Goal: Book appointment/travel/reservation

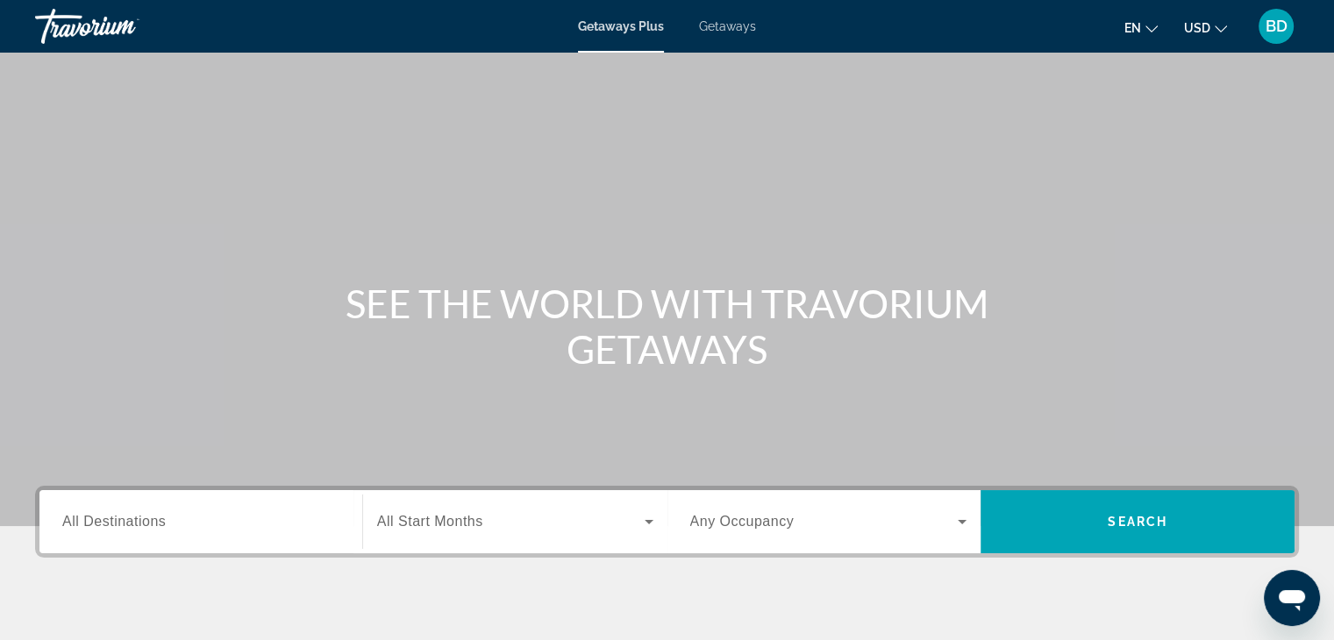
click at [158, 538] on div "Search widget" at bounding box center [200, 522] width 277 height 50
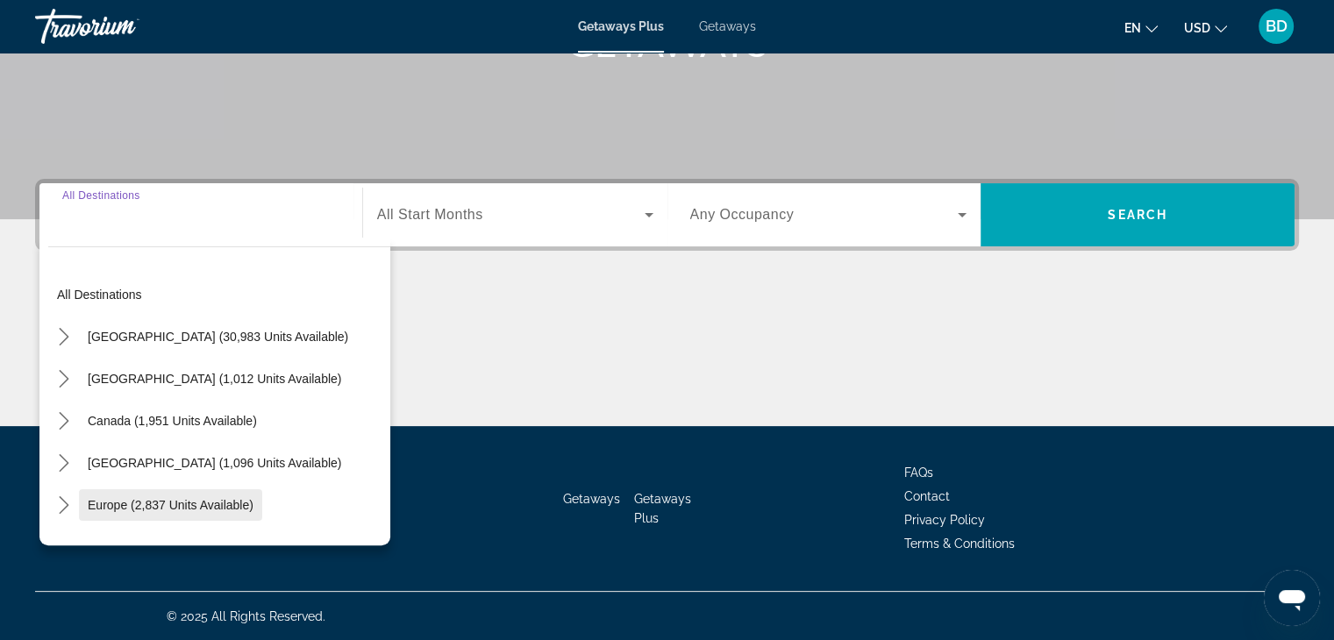
scroll to position [308, 0]
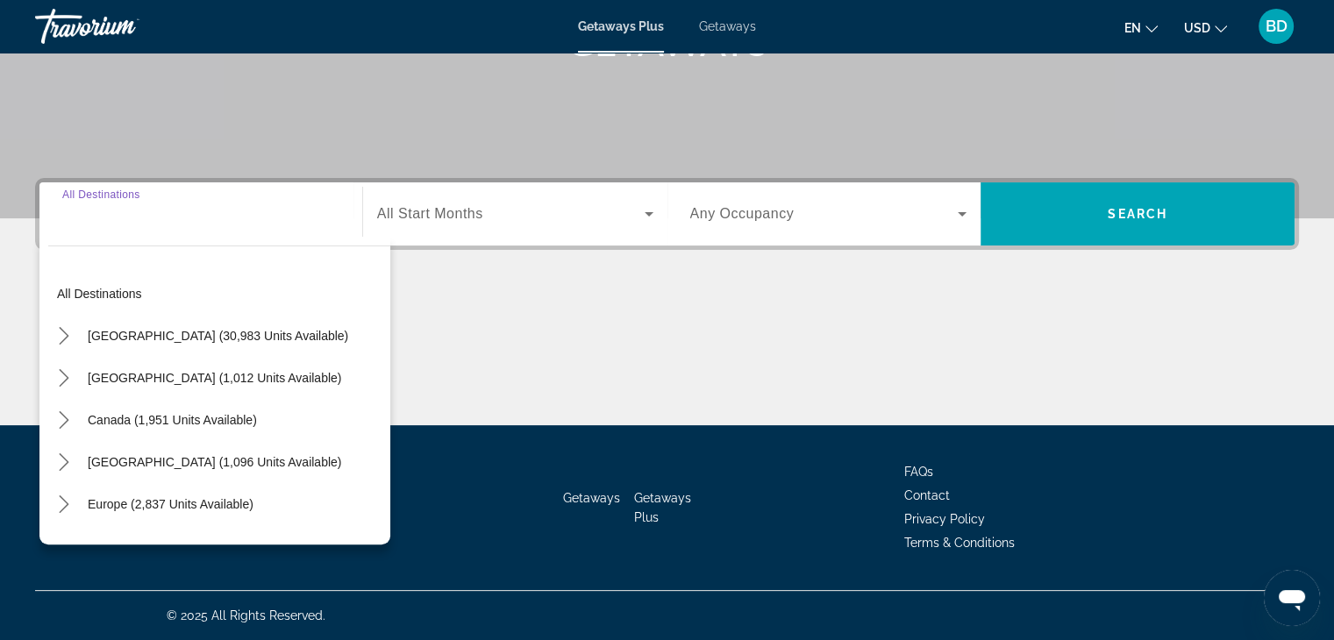
click at [74, 208] on input "Destination All Destinations" at bounding box center [200, 214] width 277 height 21
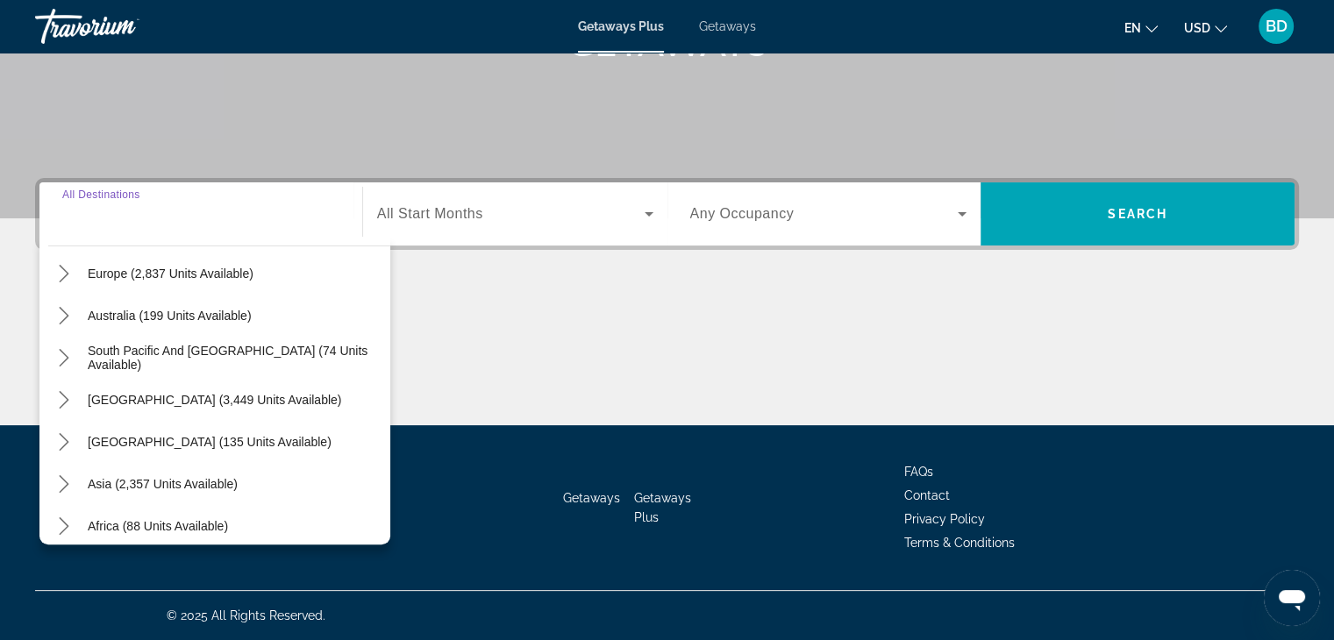
scroll to position [284, 0]
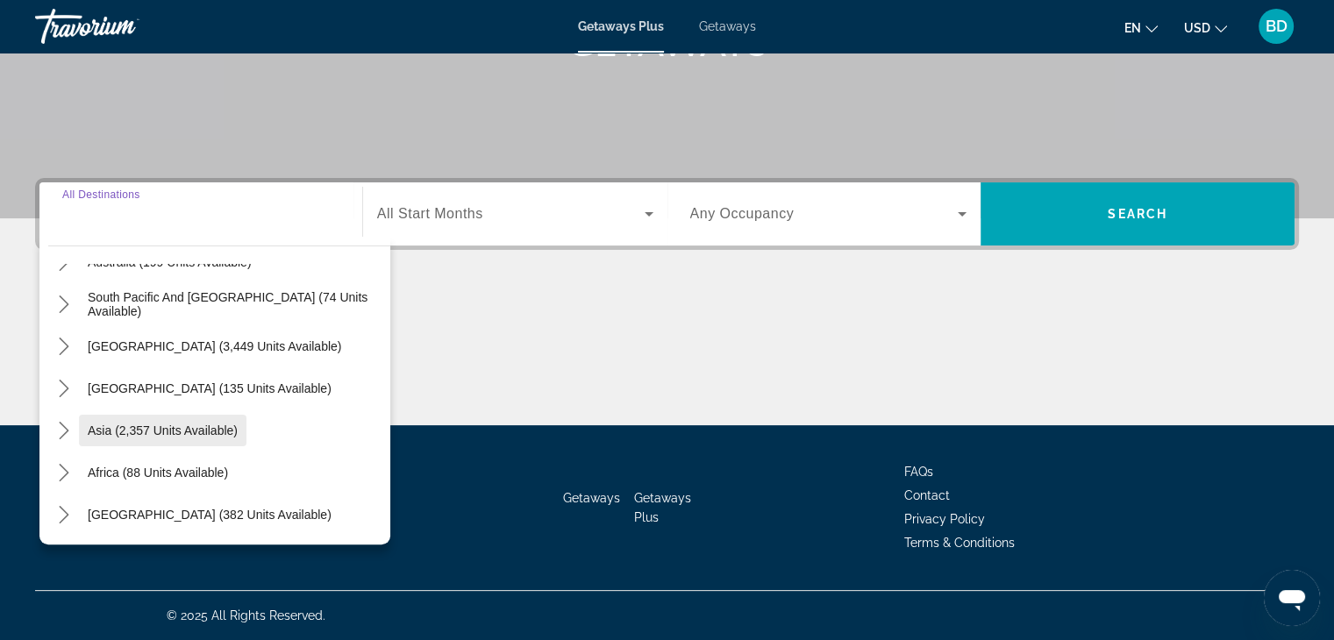
click at [147, 422] on span "Select destination: Asia (2,357 units available)" at bounding box center [163, 431] width 168 height 42
type input "**********"
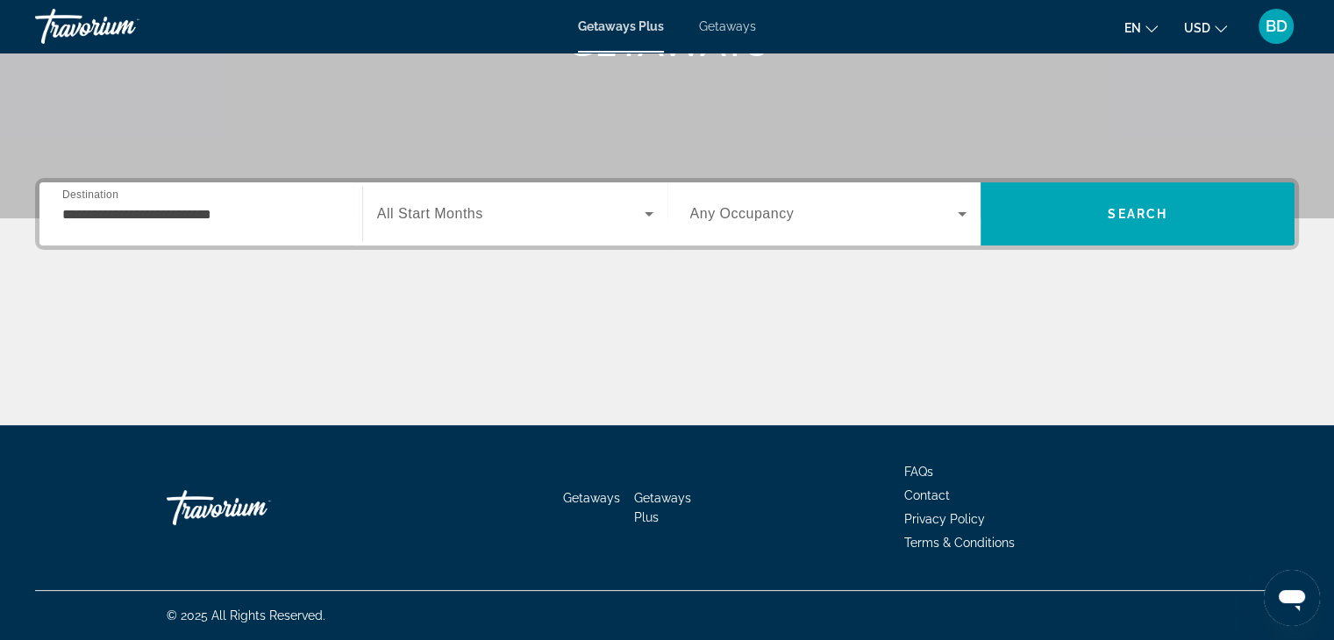
click at [467, 213] on span "All Start Months" at bounding box center [430, 213] width 106 height 15
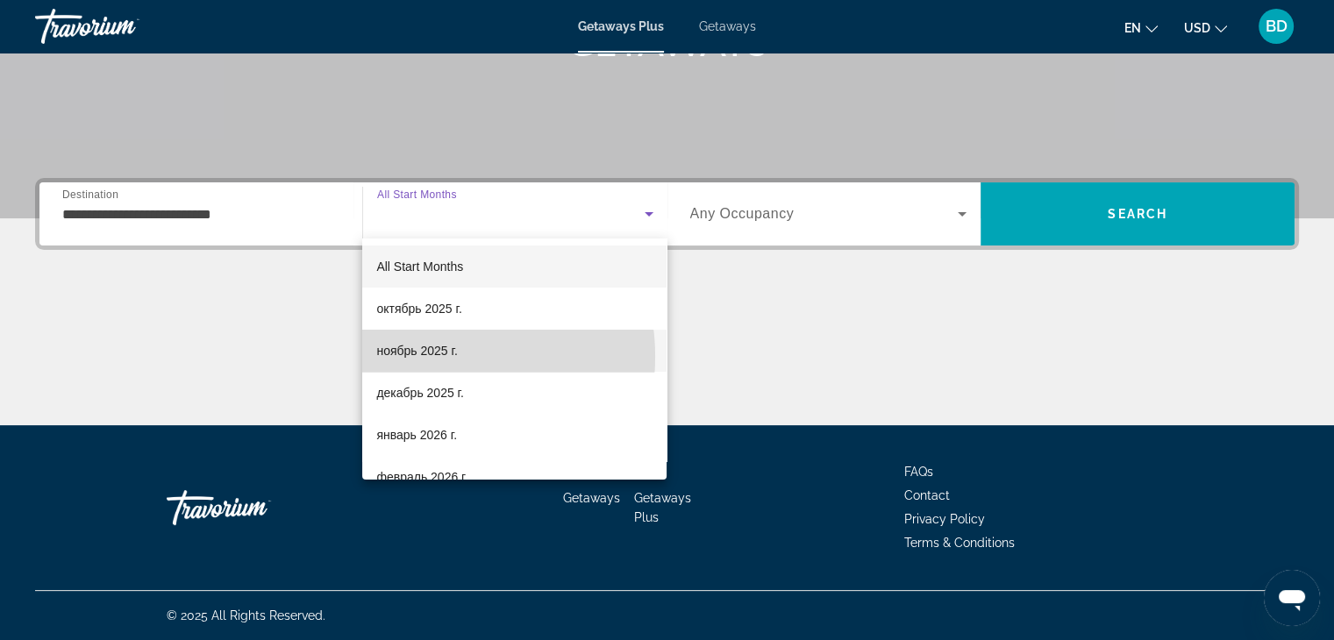
click at [418, 357] on span "ноябрь 2025 г." at bounding box center [416, 350] width 81 height 21
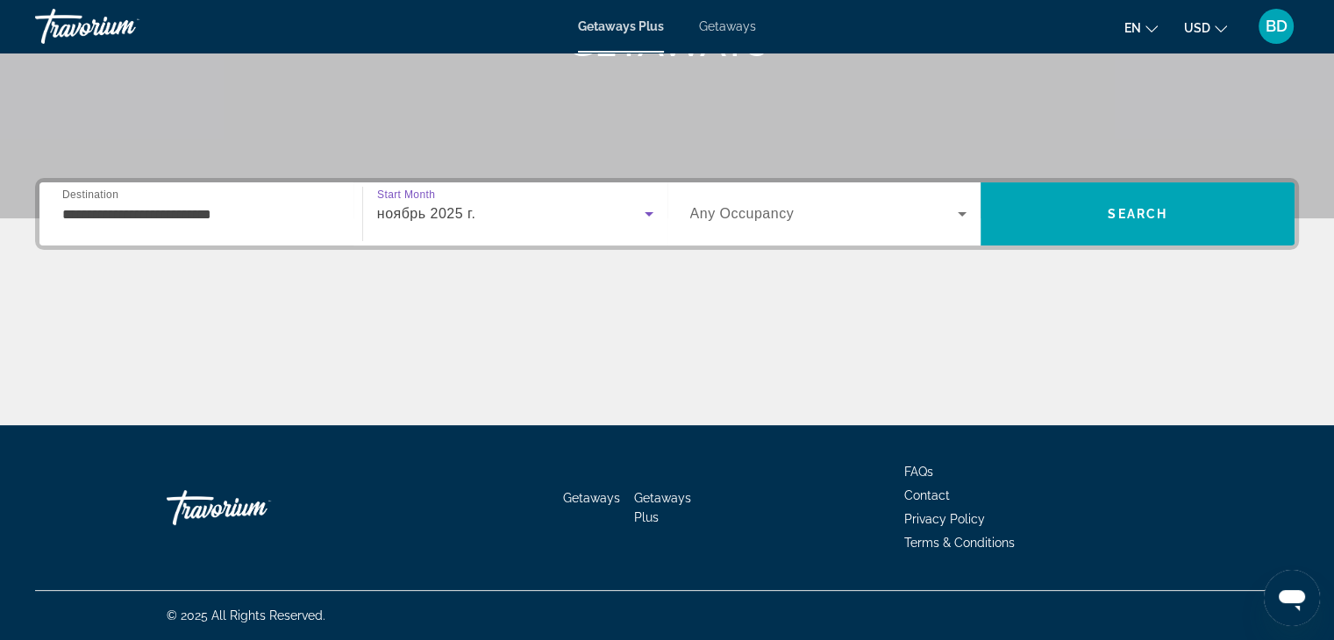
click at [754, 215] on span "Any Occupancy" at bounding box center [742, 213] width 104 height 15
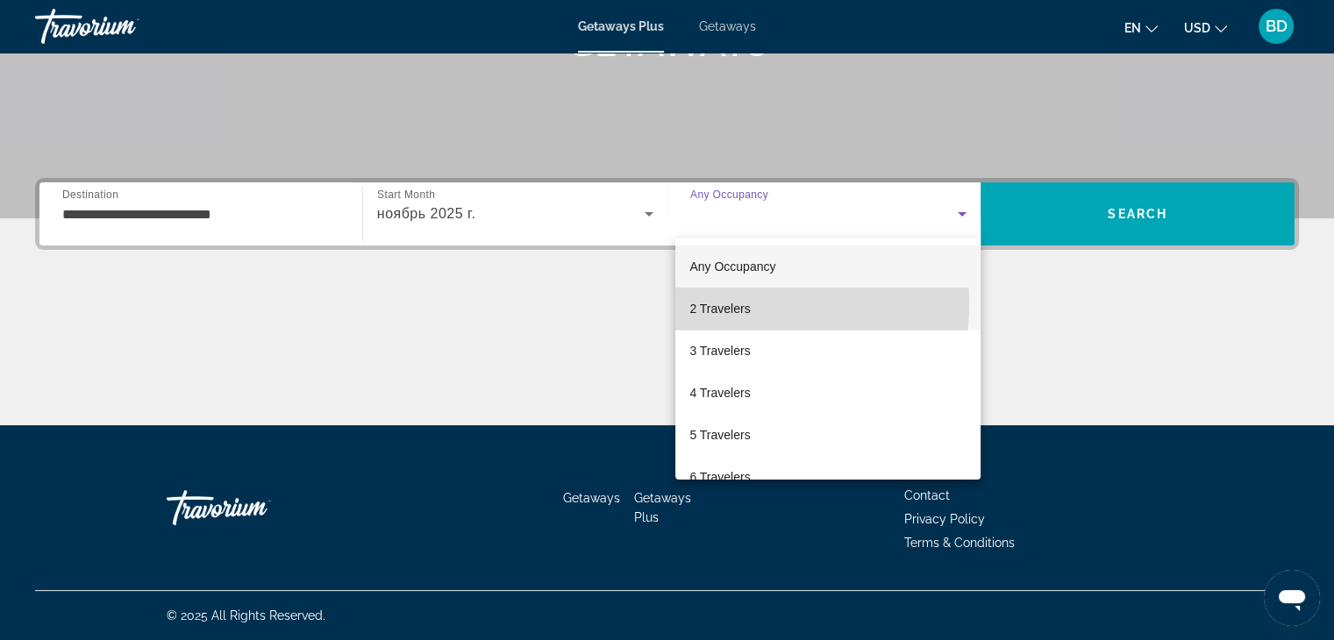
click at [739, 304] on span "2 Travelers" at bounding box center [720, 308] width 61 height 21
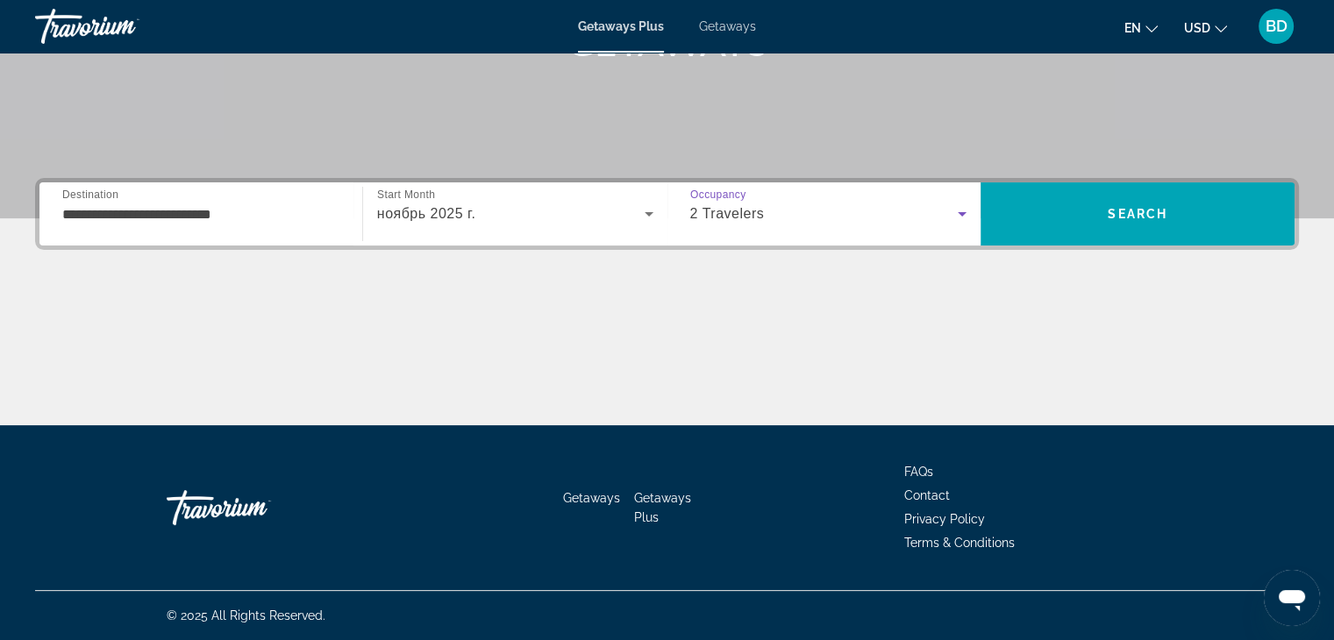
click at [727, 211] on span "2 Travelers" at bounding box center [727, 213] width 75 height 15
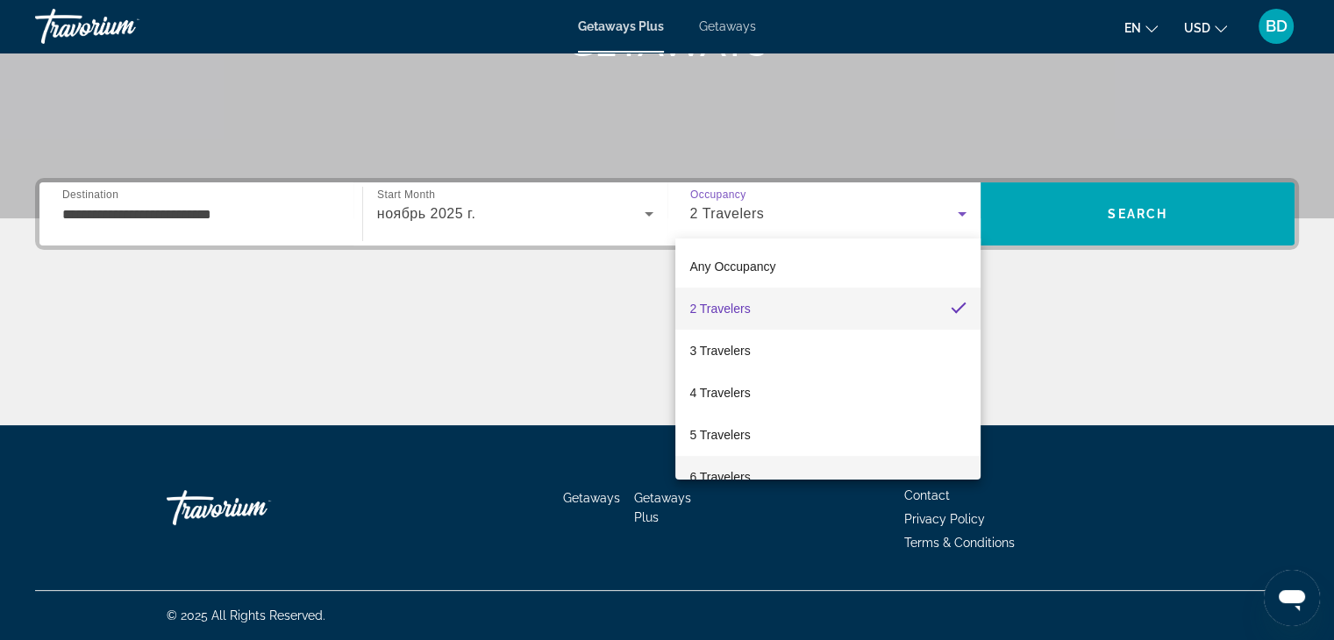
click at [740, 468] on span "6 Travelers" at bounding box center [720, 477] width 61 height 21
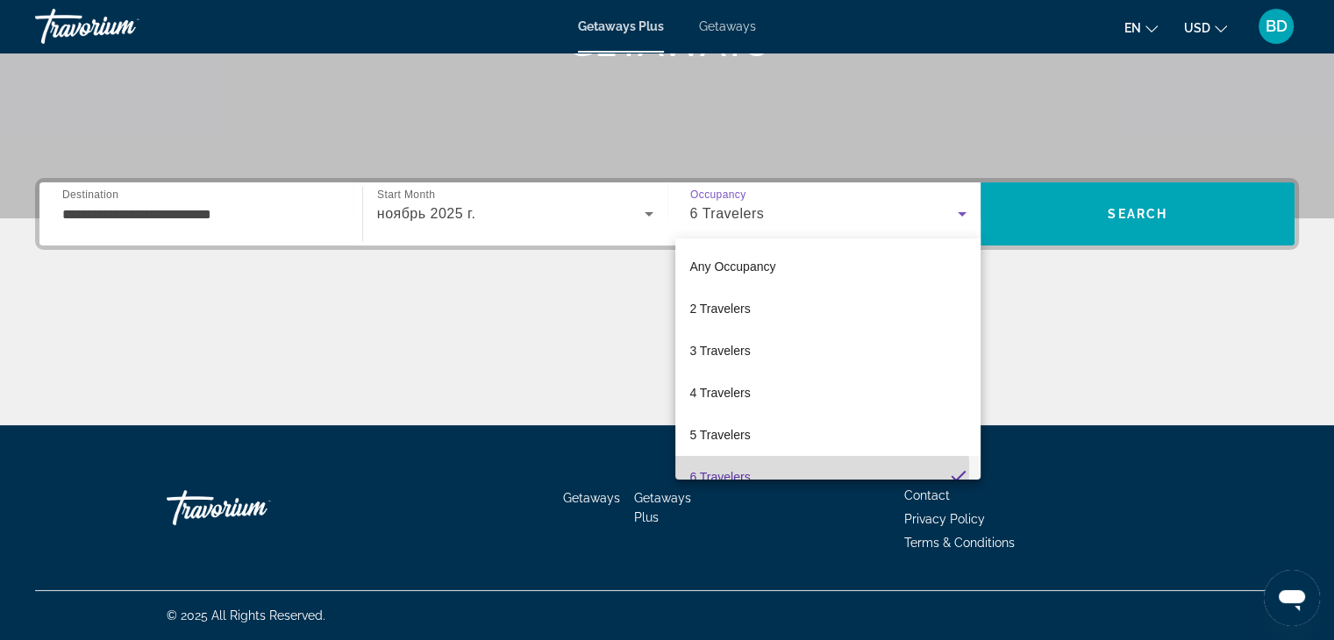
scroll to position [0, 0]
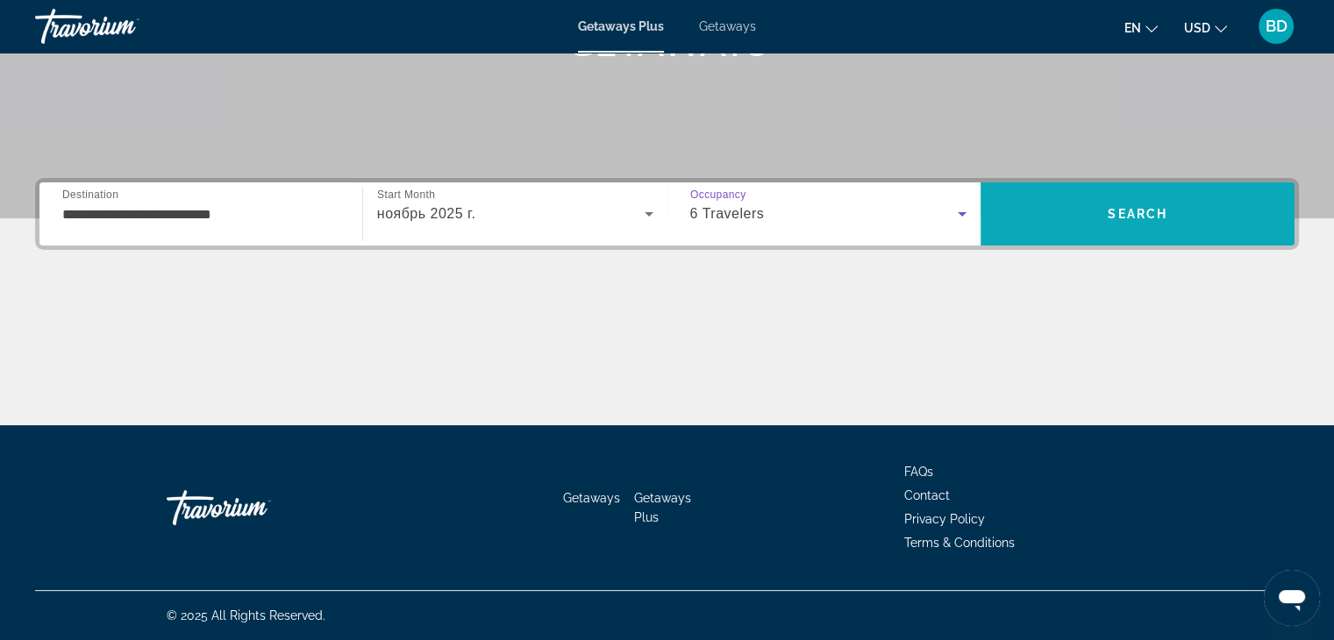
click at [1153, 215] on span "Search" at bounding box center [1138, 214] width 60 height 14
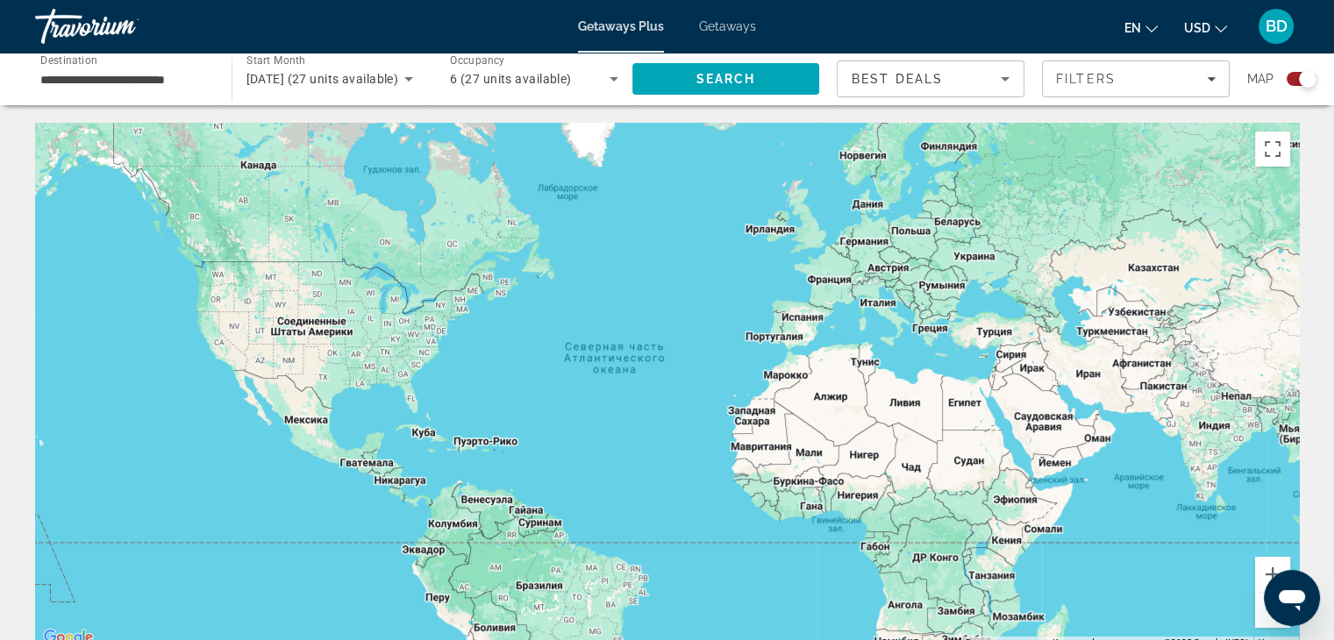
click at [319, 72] on span "[DATE] (27 units available)" at bounding box center [323, 79] width 153 height 14
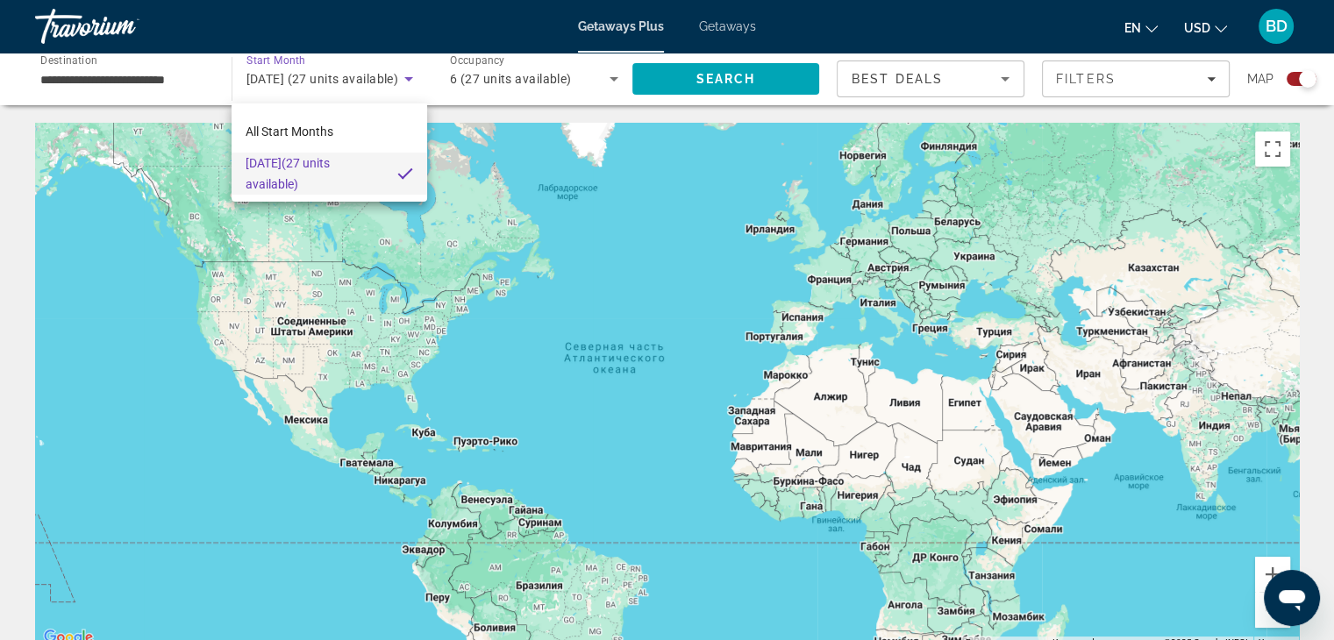
click at [740, 76] on div at bounding box center [667, 320] width 1334 height 640
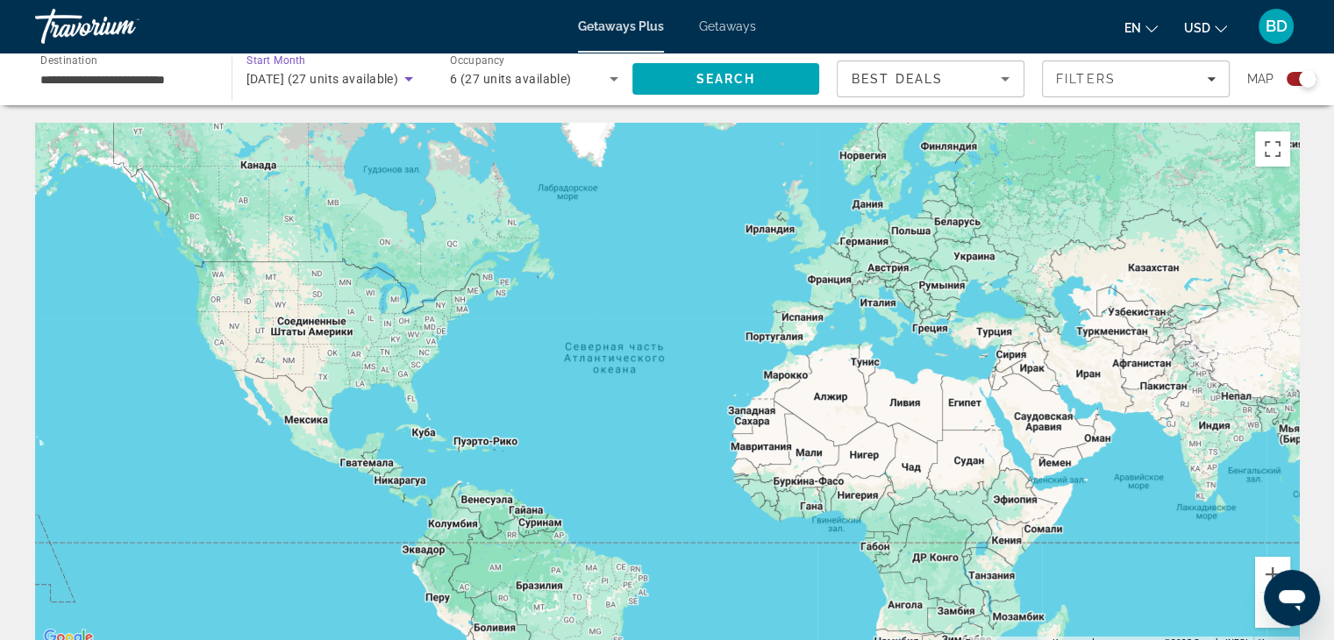
click at [350, 75] on span "[DATE] (27 units available)" at bounding box center [323, 79] width 153 height 14
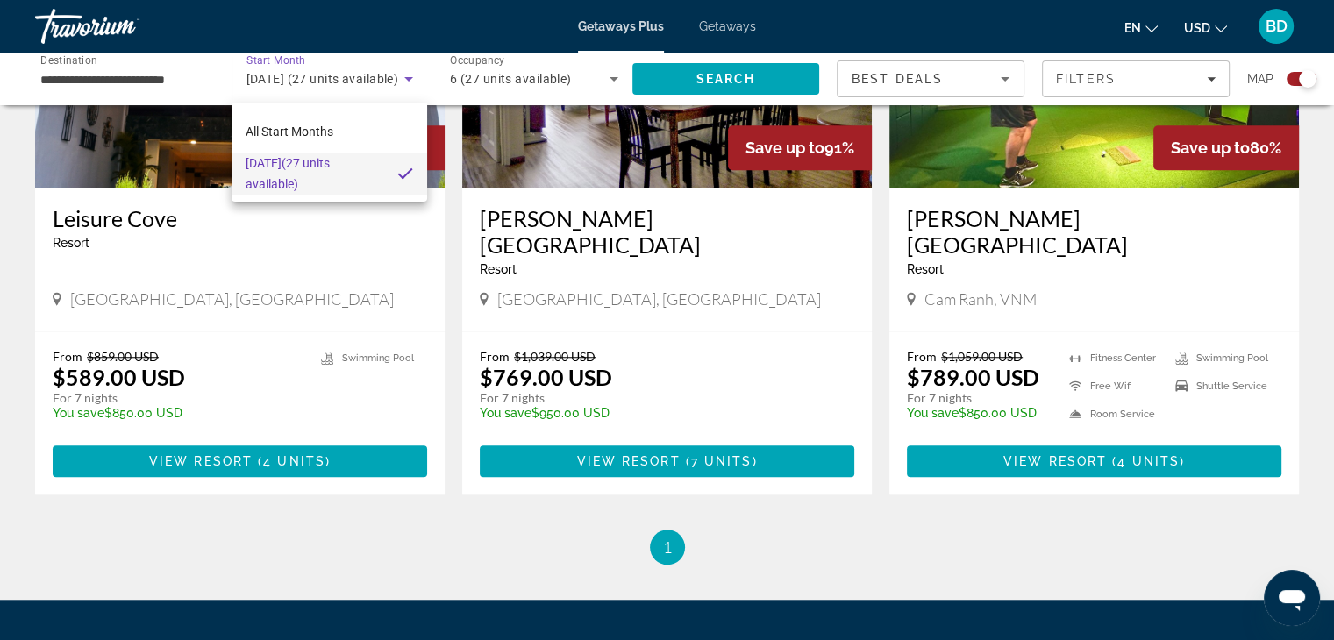
scroll to position [1427, 0]
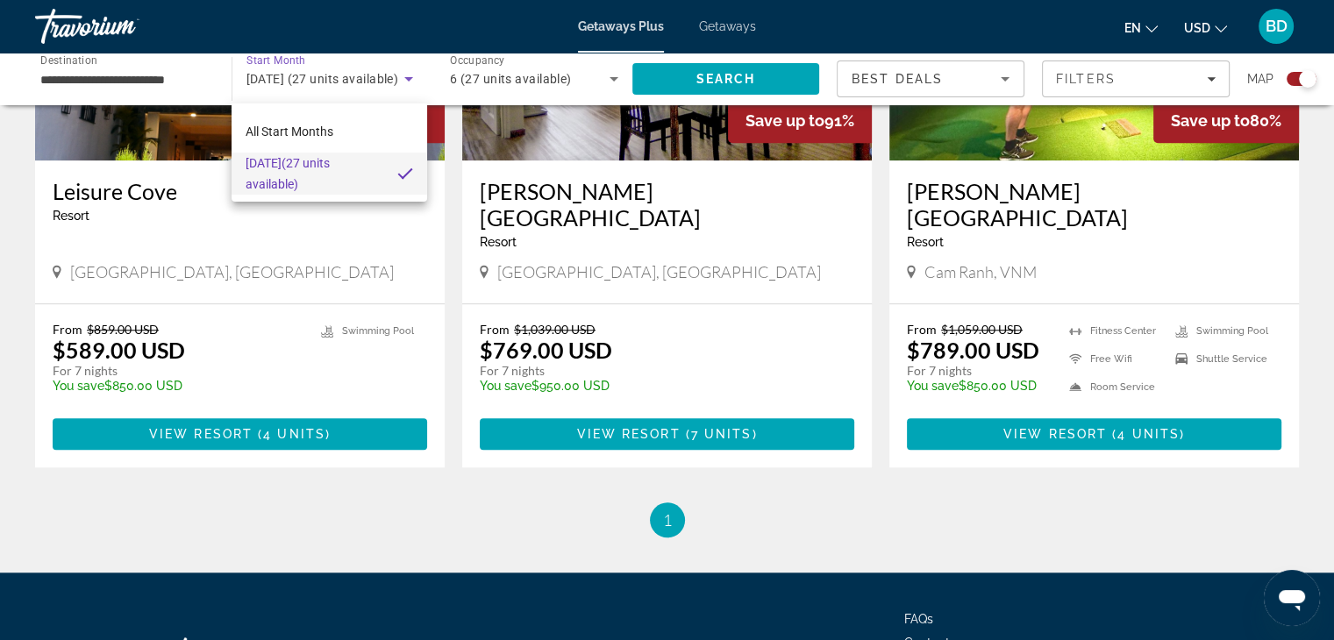
click at [1049, 408] on div at bounding box center [667, 320] width 1334 height 640
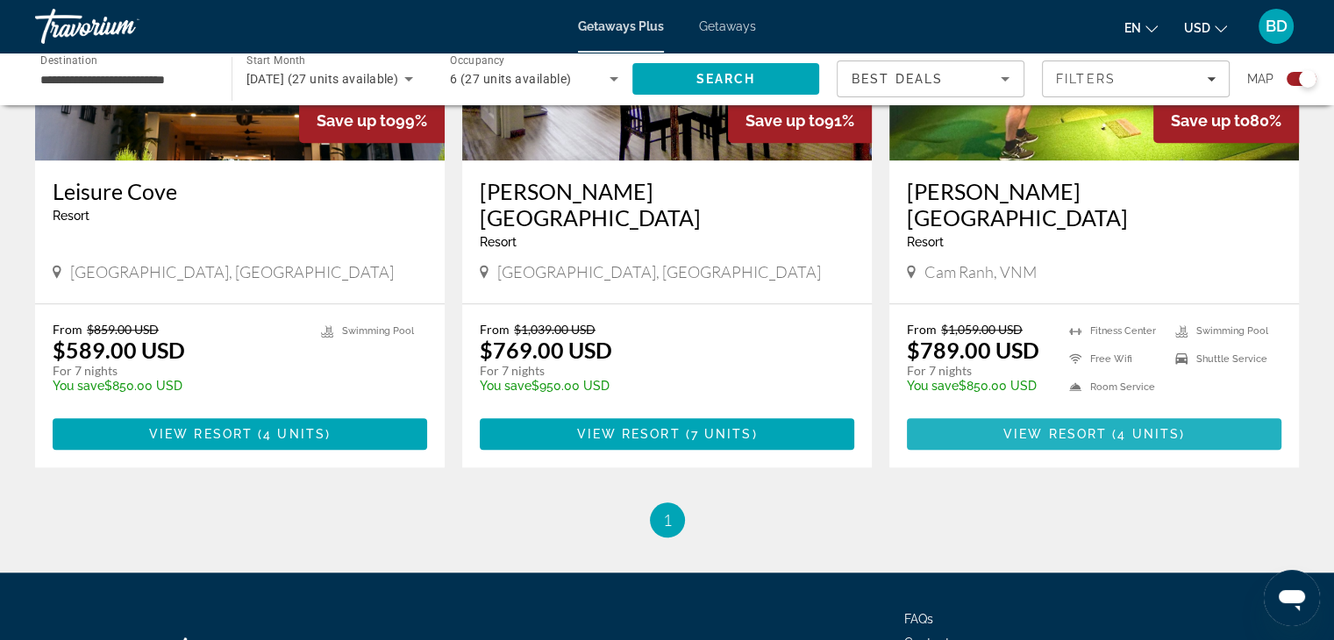
click at [1061, 427] on span "View Resort" at bounding box center [1056, 434] width 104 height 14
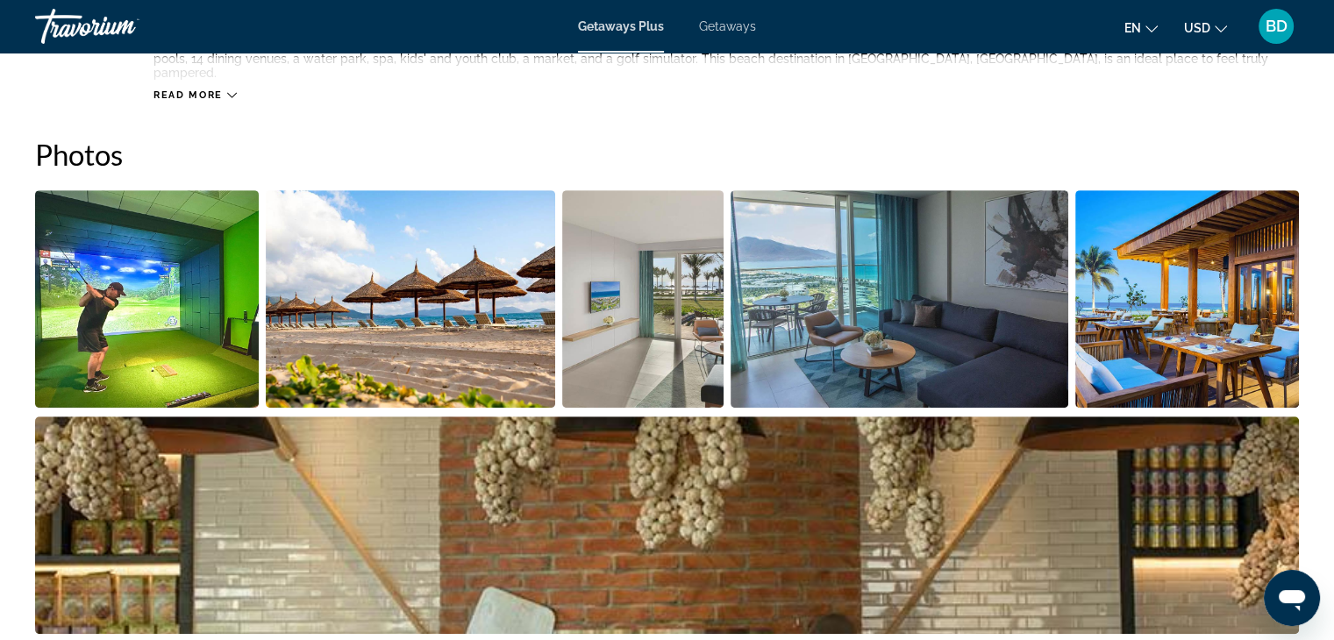
scroll to position [877, 0]
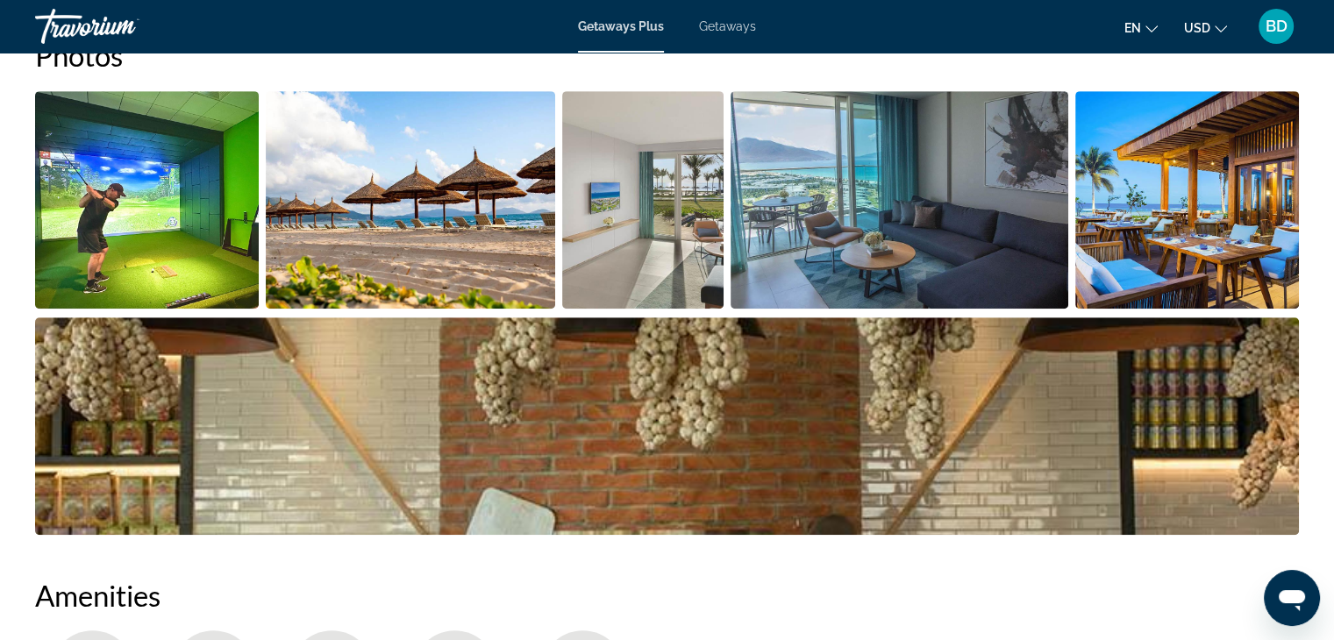
click at [169, 238] on img "Open full-screen image slider" at bounding box center [147, 200] width 224 height 218
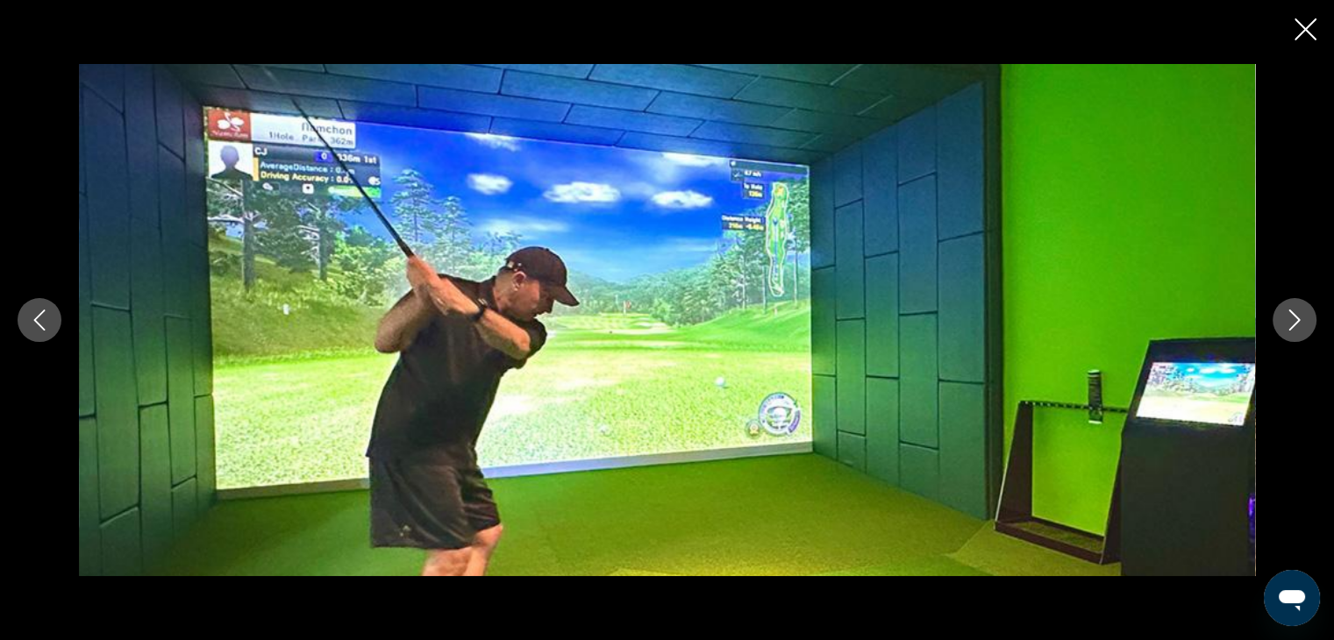
click at [1284, 326] on icon "Next image" at bounding box center [1294, 320] width 21 height 21
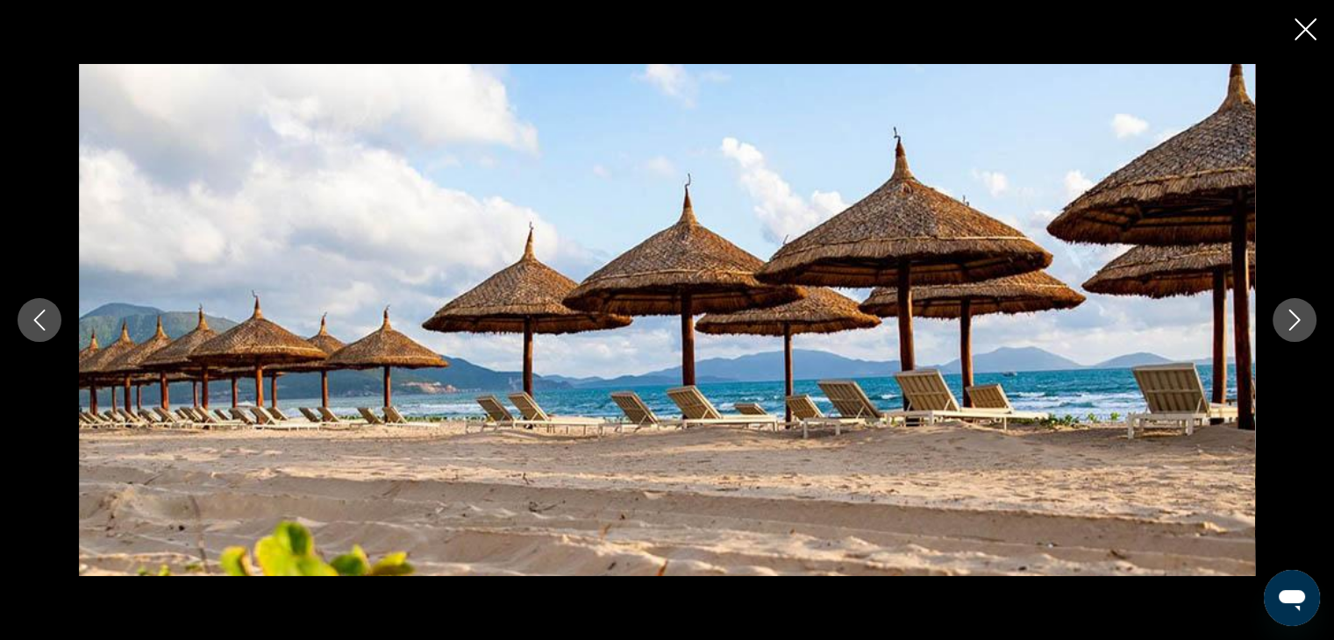
click at [1284, 326] on icon "Next image" at bounding box center [1294, 320] width 21 height 21
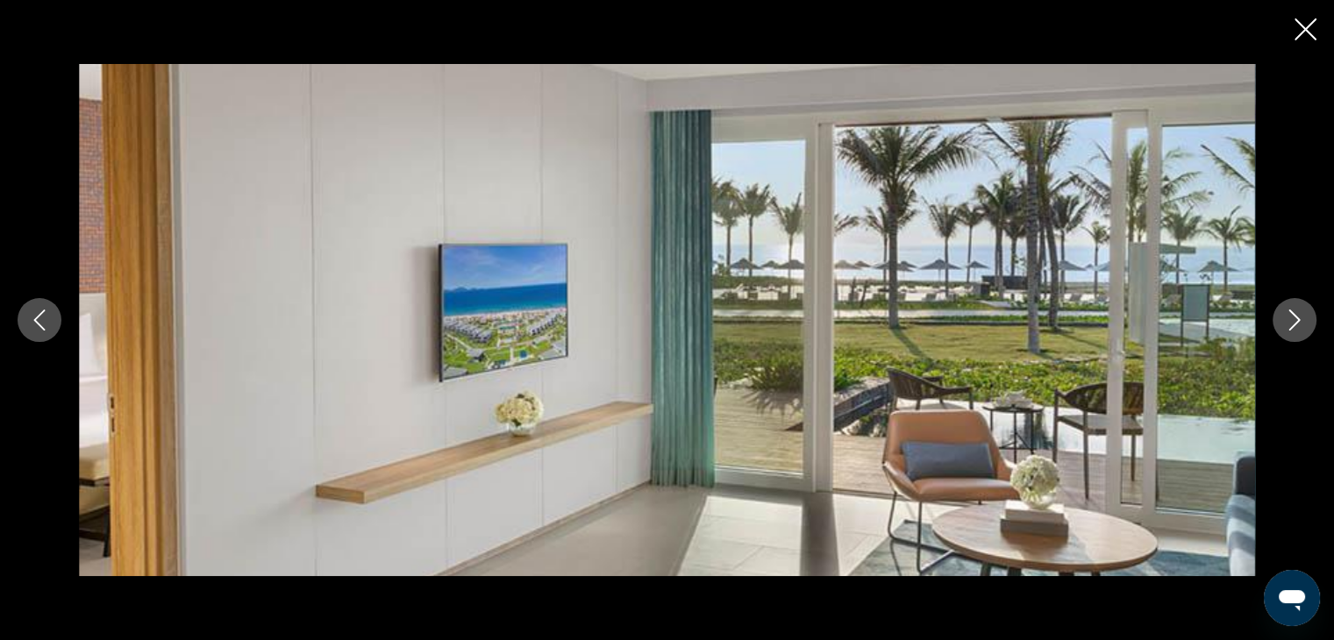
click at [1284, 326] on icon "Next image" at bounding box center [1294, 320] width 21 height 21
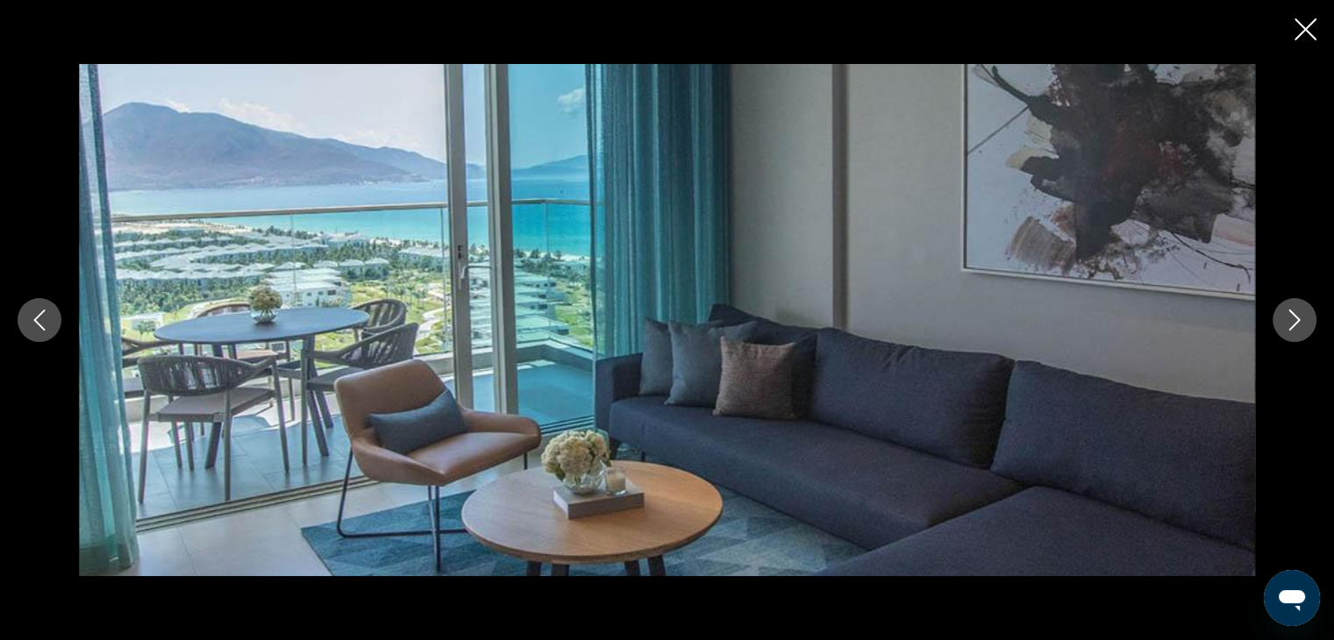
click at [1284, 326] on icon "Next image" at bounding box center [1294, 320] width 21 height 21
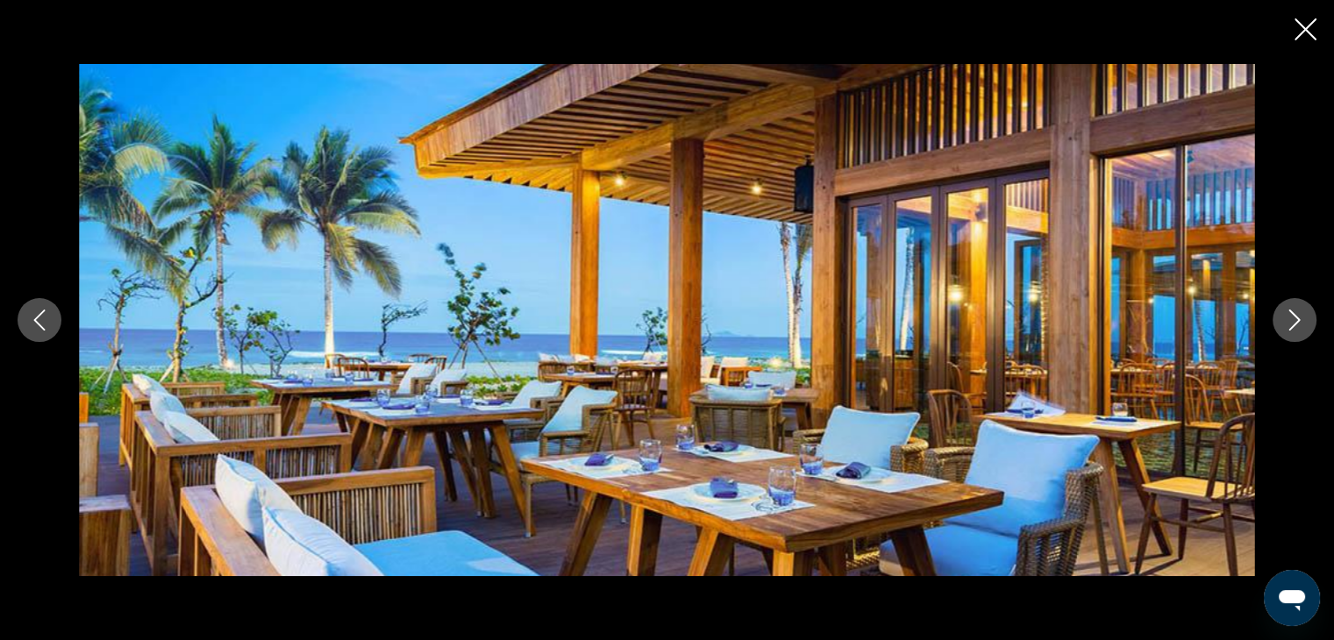
click at [1284, 326] on icon "Next image" at bounding box center [1294, 320] width 21 height 21
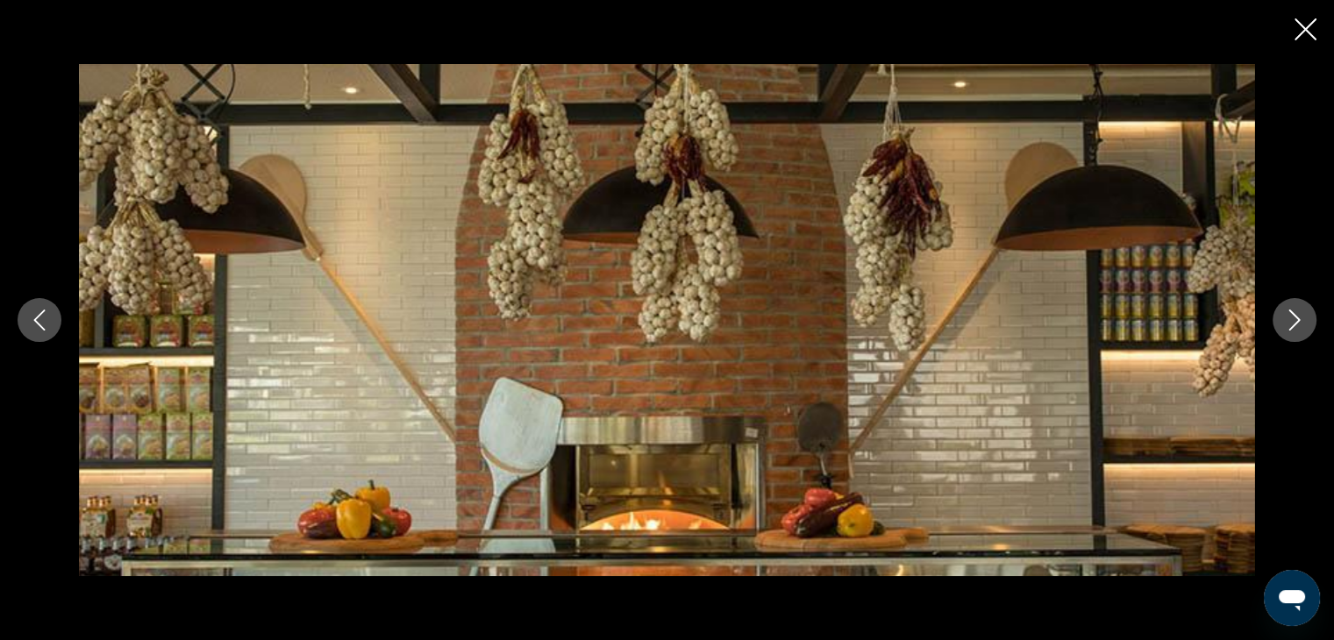
click at [1284, 326] on icon "Next image" at bounding box center [1294, 320] width 21 height 21
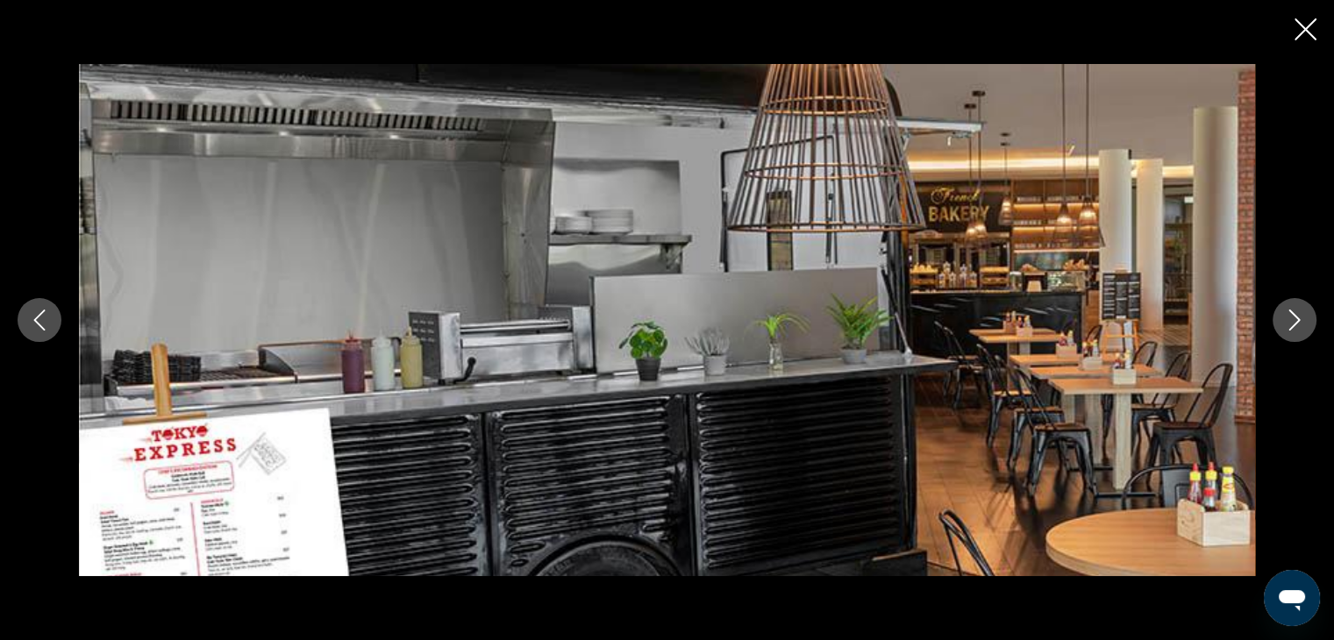
click at [1284, 326] on icon "Next image" at bounding box center [1294, 320] width 21 height 21
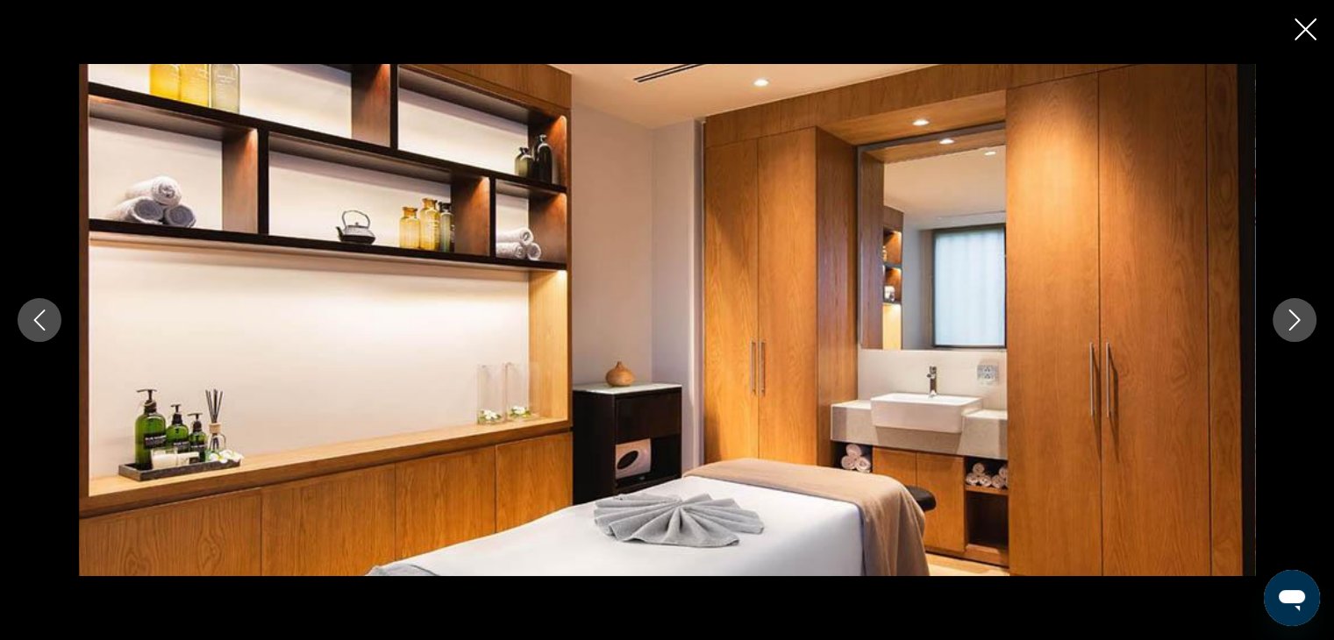
click at [1281, 325] on button "Next image" at bounding box center [1295, 320] width 44 height 44
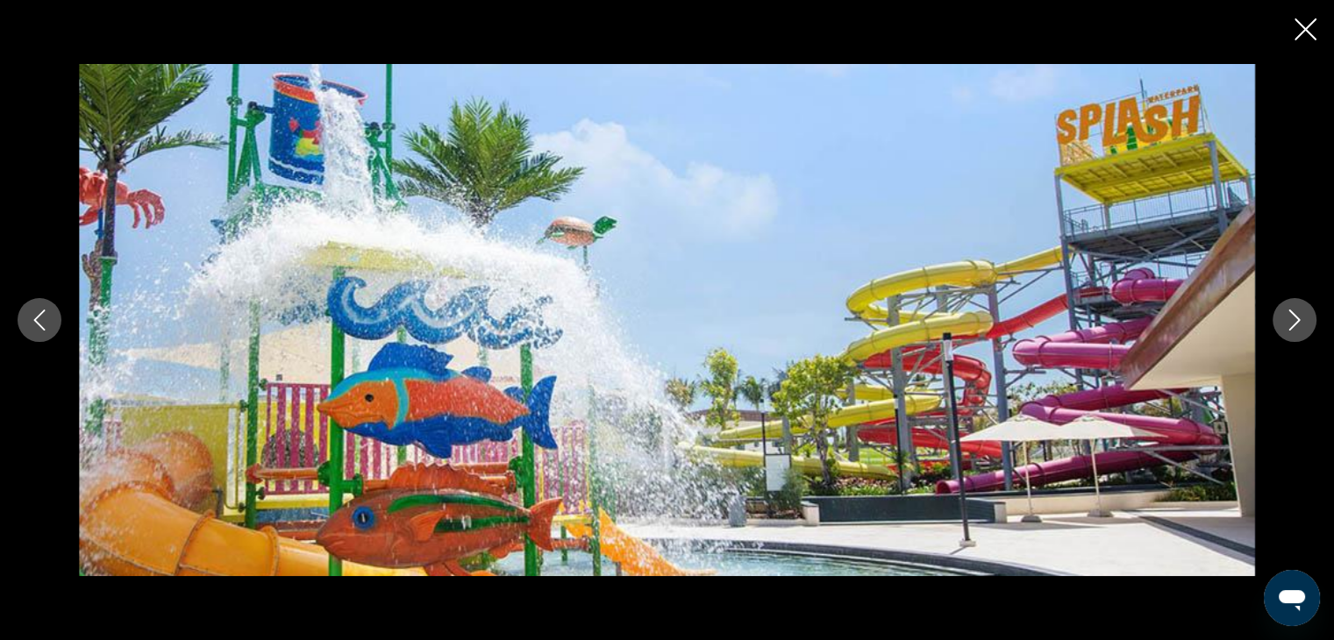
drag, startPoint x: 1310, startPoint y: 29, endPoint x: 1269, endPoint y: 89, distance: 72.0
click at [1309, 29] on icon "Close slideshow" at bounding box center [1306, 29] width 22 height 22
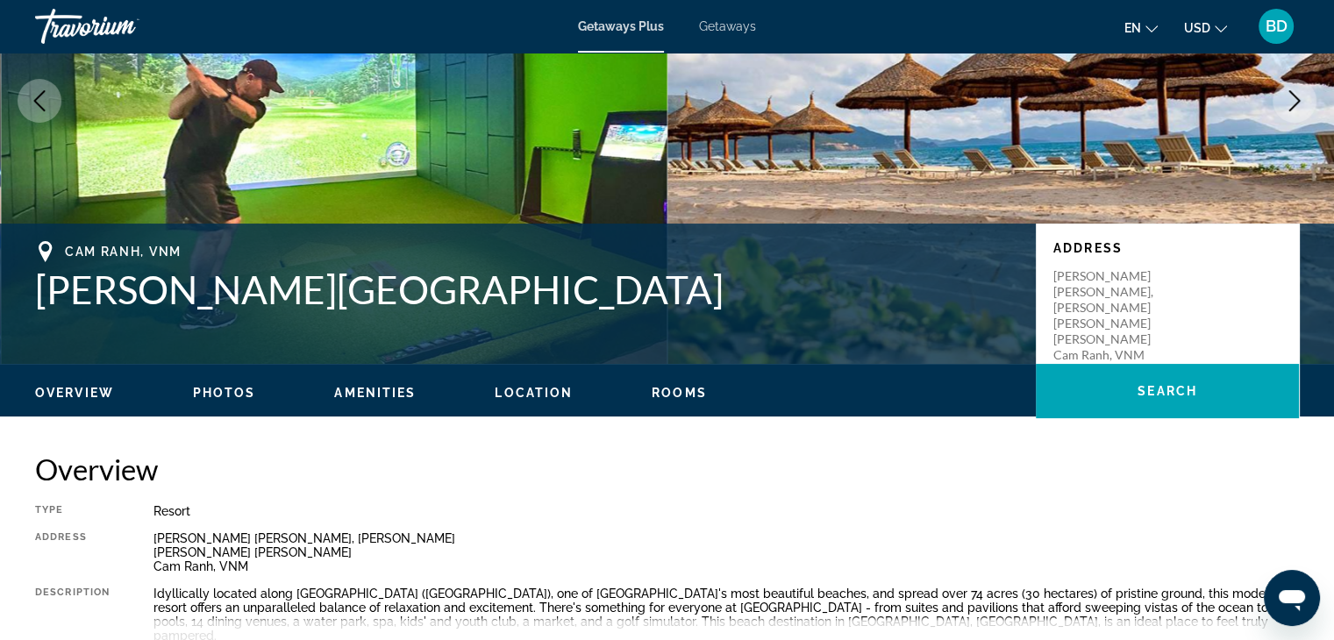
scroll to position [88, 0]
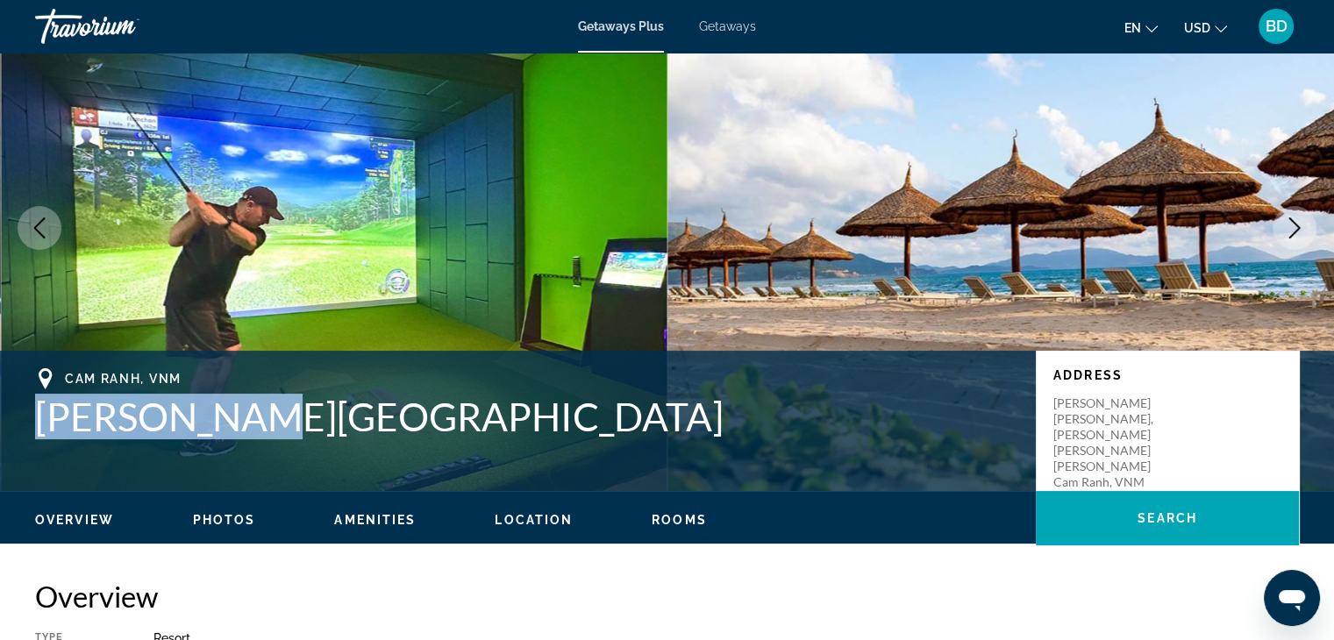
drag, startPoint x: 37, startPoint y: 411, endPoint x: 221, endPoint y: 425, distance: 184.8
click at [247, 424] on h1 "[PERSON_NAME][GEOGRAPHIC_DATA]" at bounding box center [526, 417] width 983 height 46
copy h1 "[PERSON_NAME][GEOGRAPHIC_DATA]"
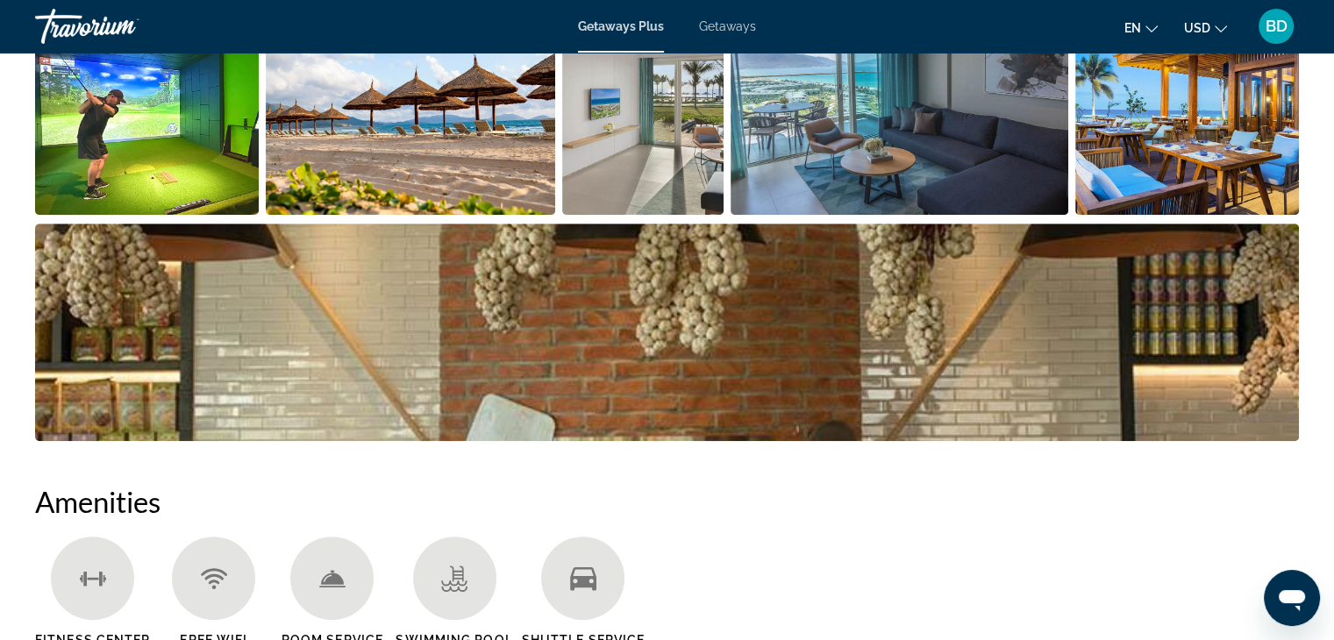
scroll to position [783, 0]
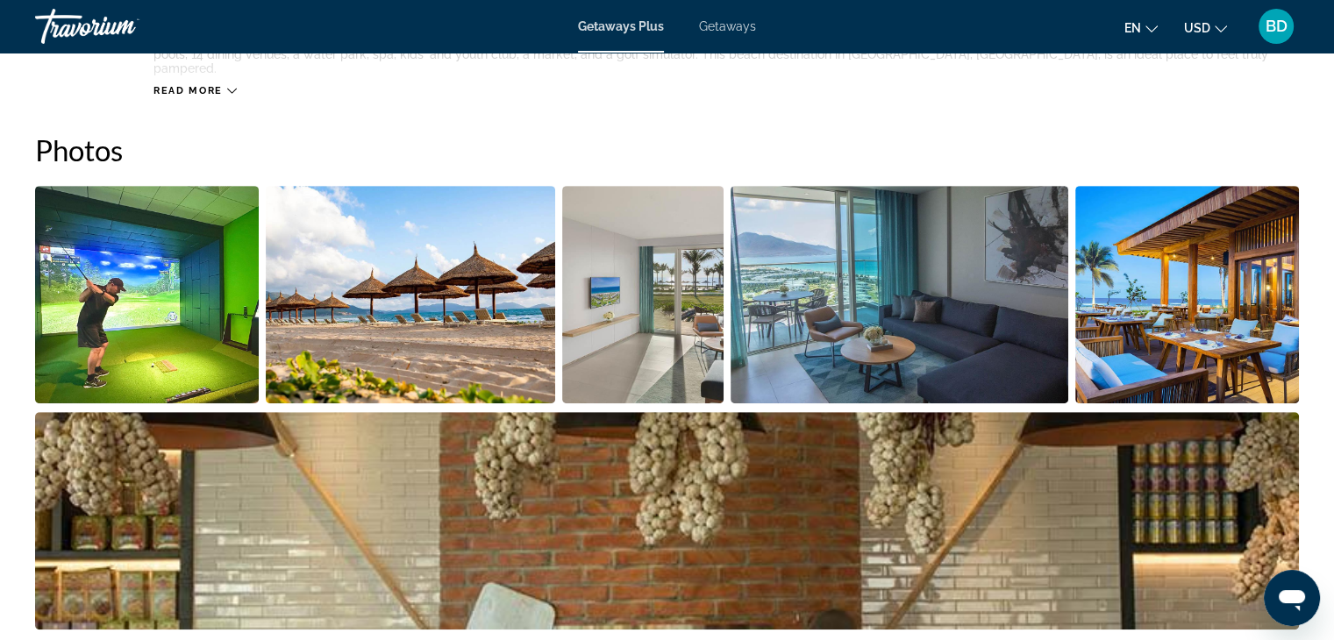
click at [667, 308] on img "Open full-screen image slider" at bounding box center [643, 295] width 162 height 218
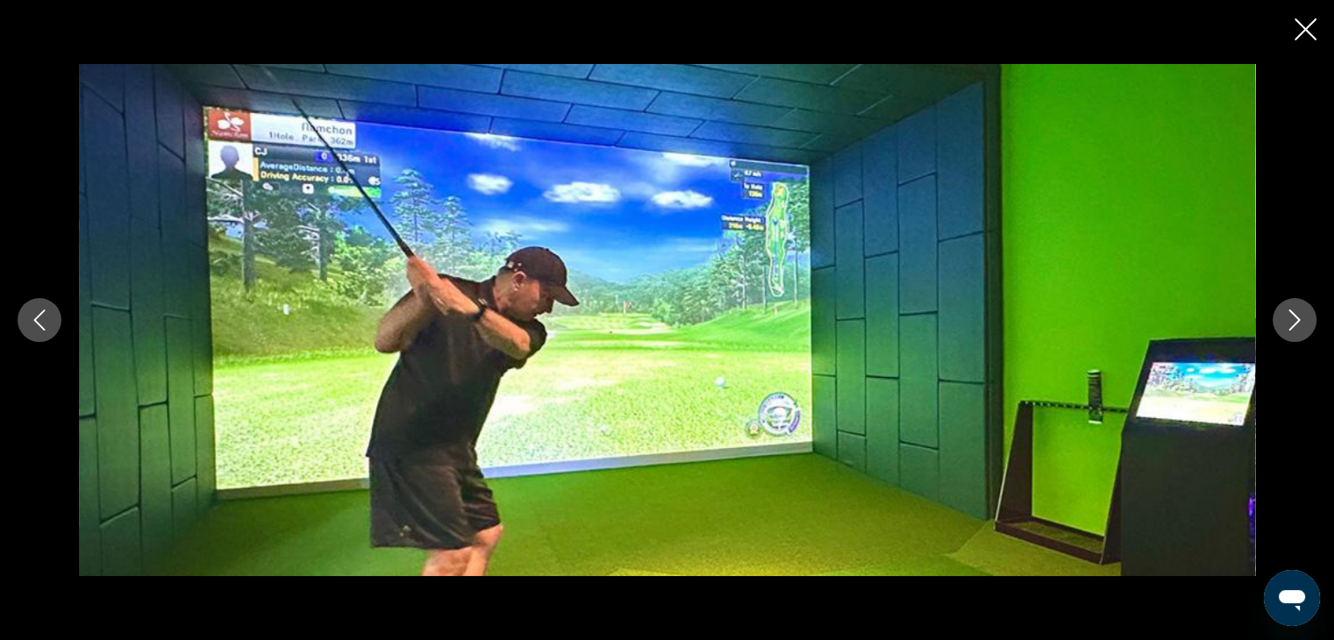
click at [1284, 314] on icon "Next image" at bounding box center [1294, 320] width 21 height 21
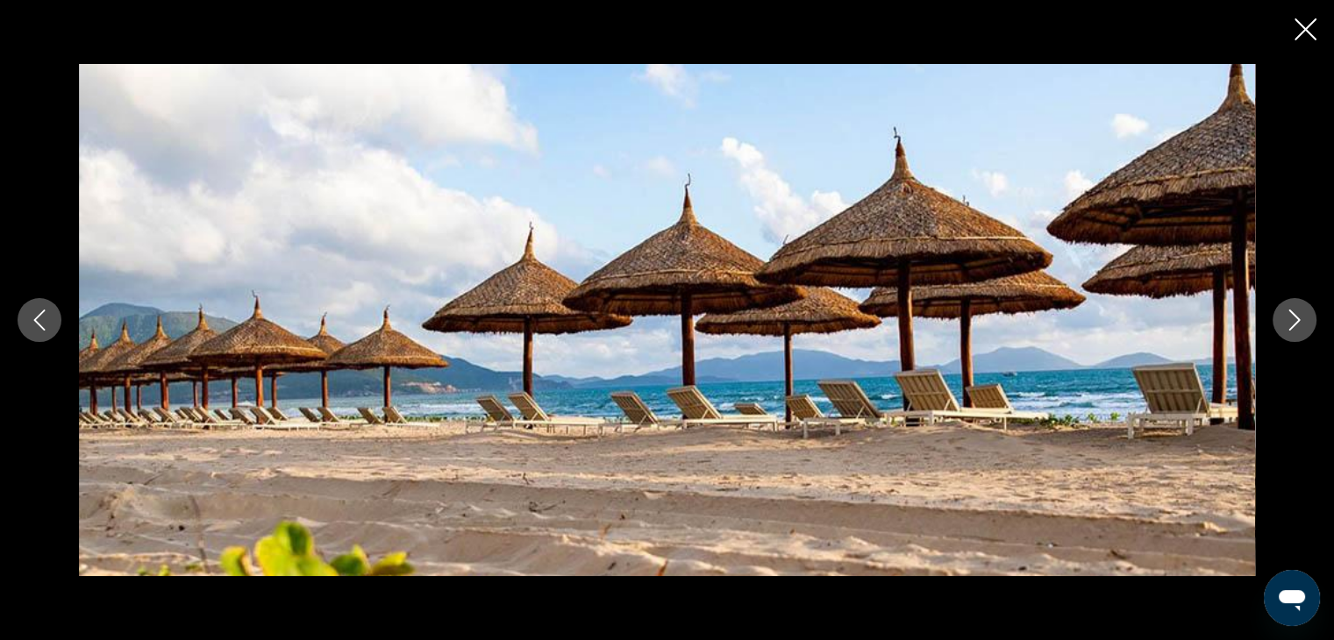
click at [1284, 314] on icon "Next image" at bounding box center [1294, 320] width 21 height 21
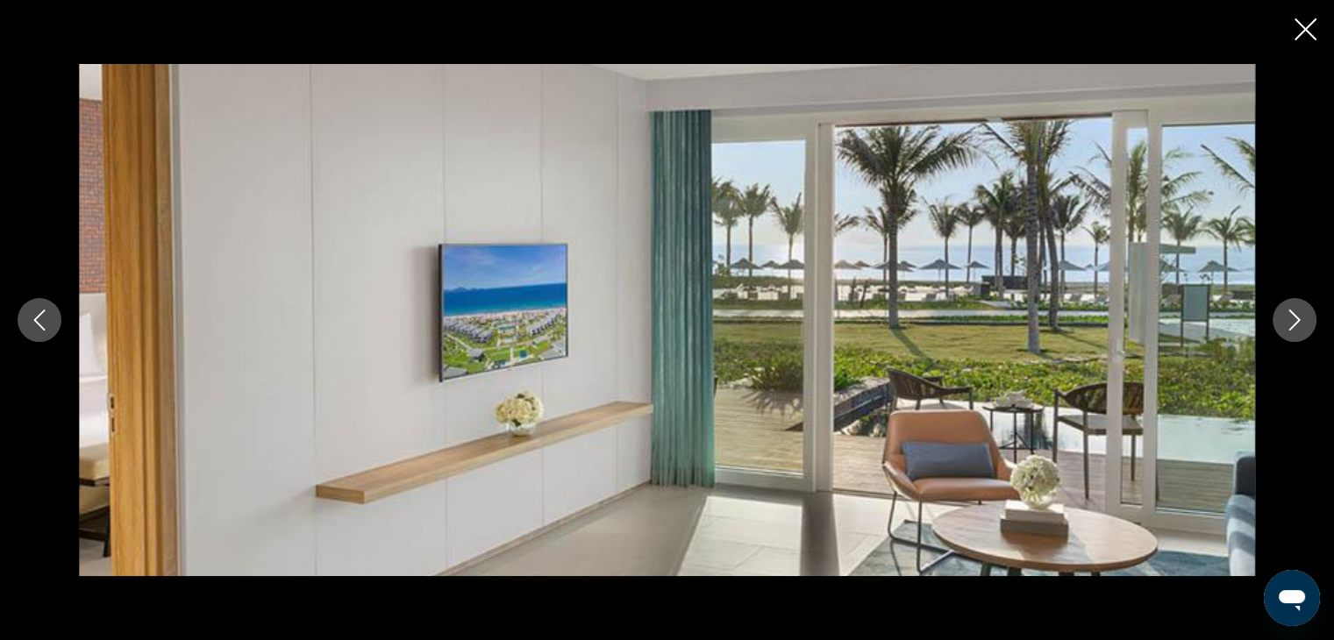
click at [1284, 314] on icon "Next image" at bounding box center [1294, 320] width 21 height 21
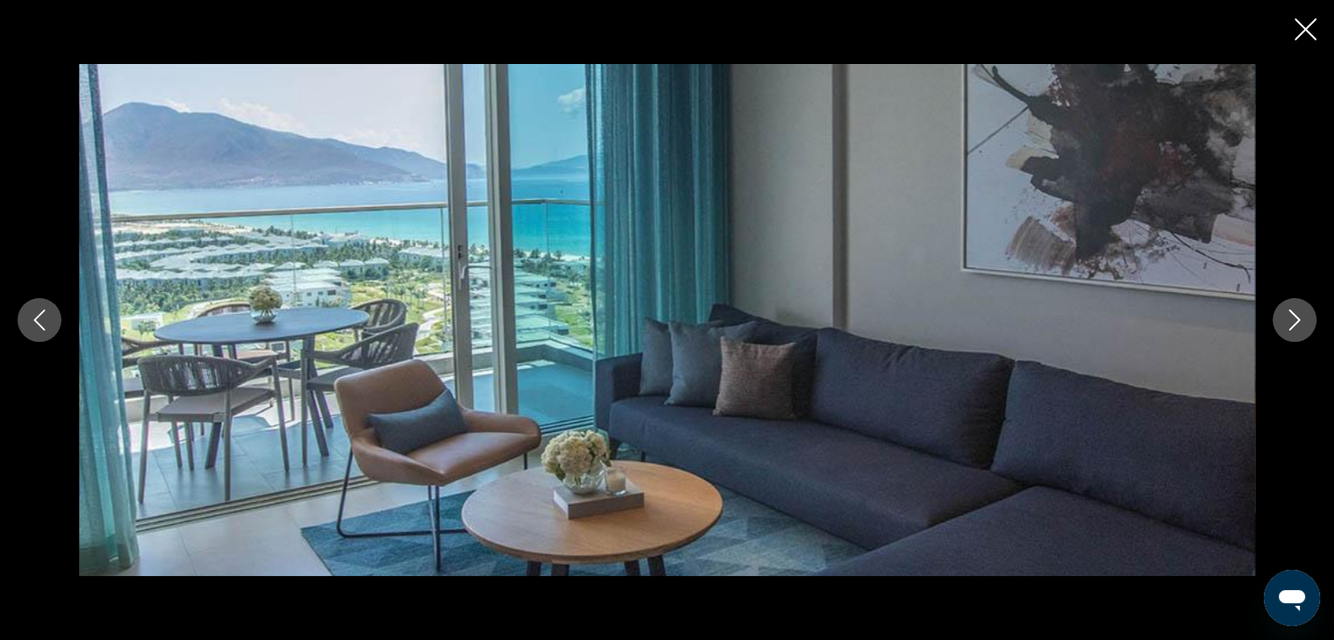
click at [1284, 314] on icon "Next image" at bounding box center [1294, 320] width 21 height 21
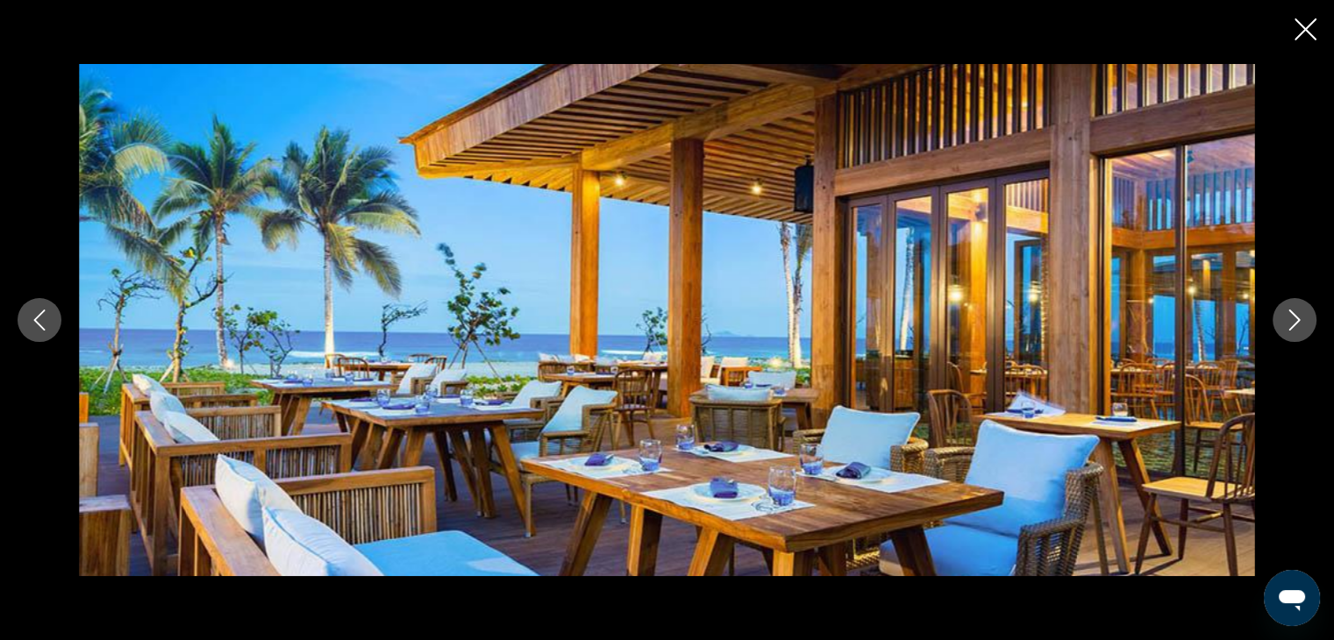
click at [1302, 31] on icon "Close slideshow" at bounding box center [1306, 29] width 22 height 22
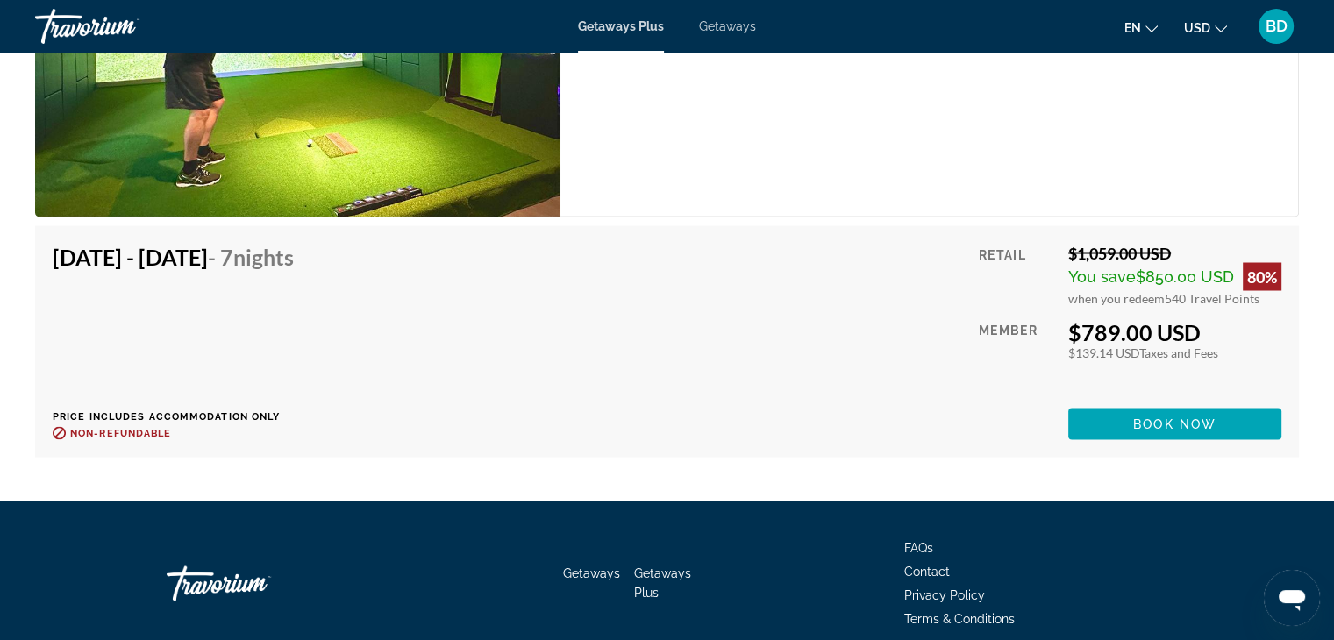
scroll to position [3151, 0]
